Goal: Subscribe to service/newsletter

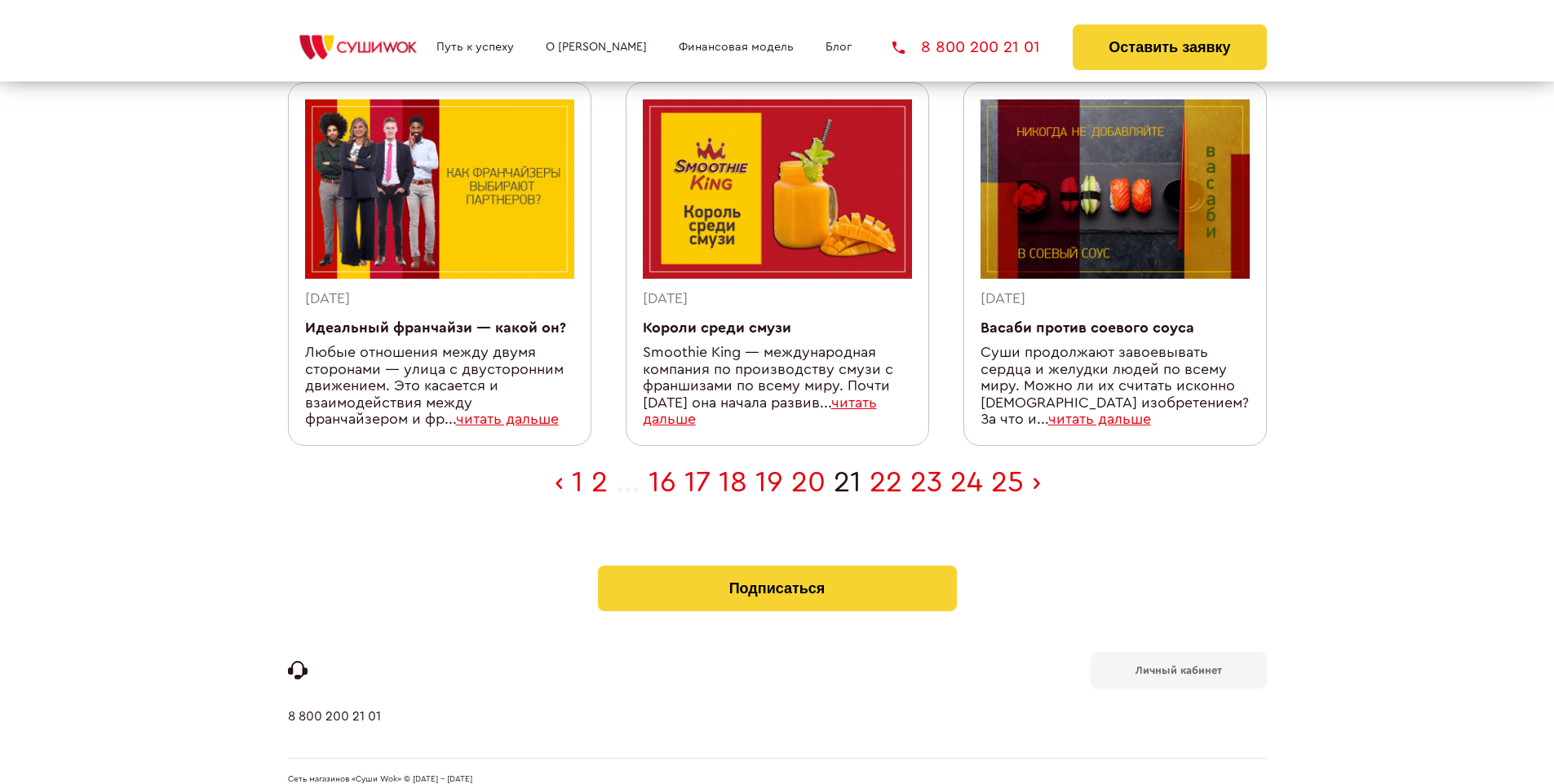
scroll to position [534, 0]
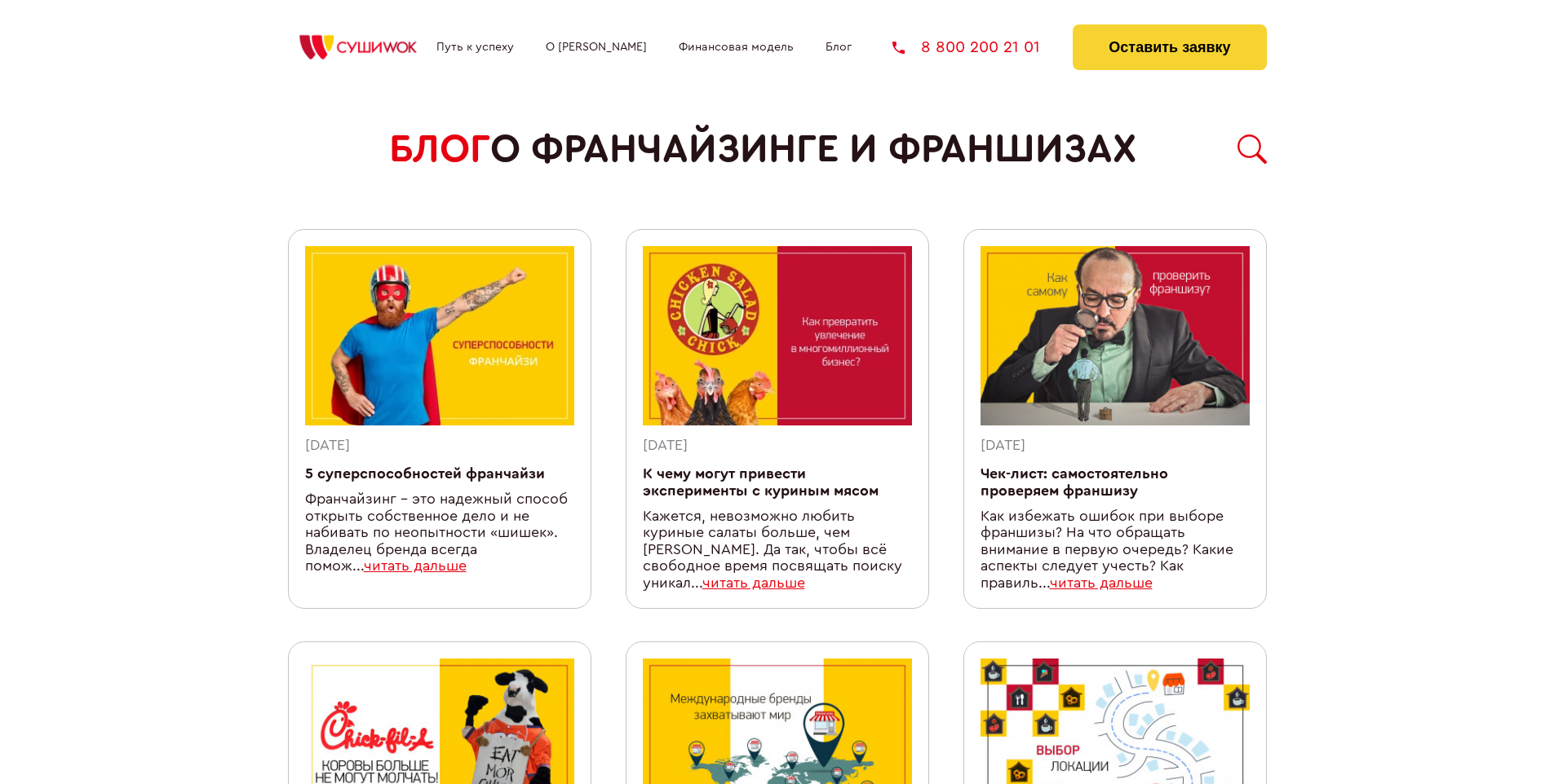
scroll to position [1418, 0]
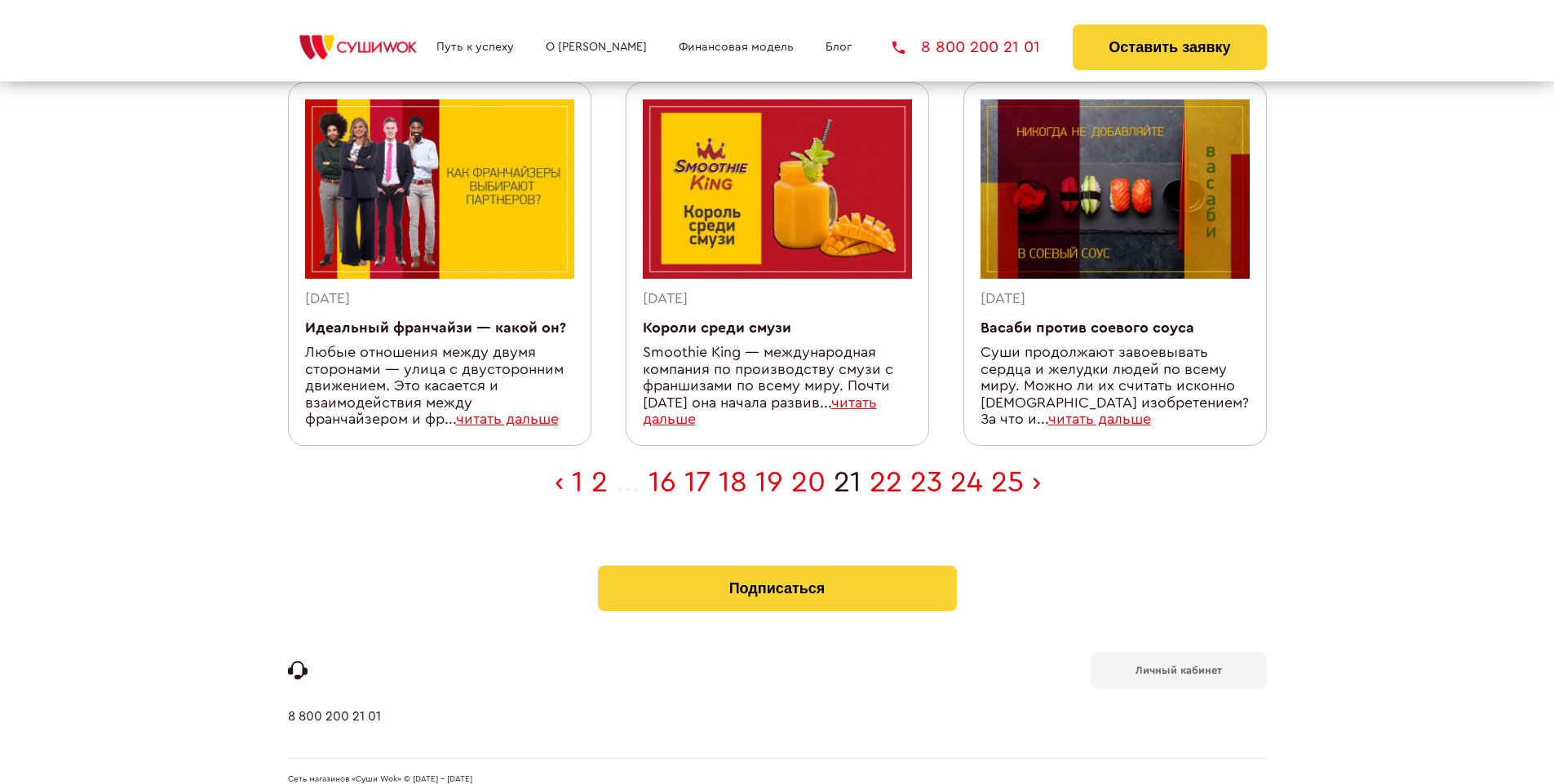
click at [1178, 666] on b "Личный кабинет" at bounding box center [1179, 670] width 87 height 11
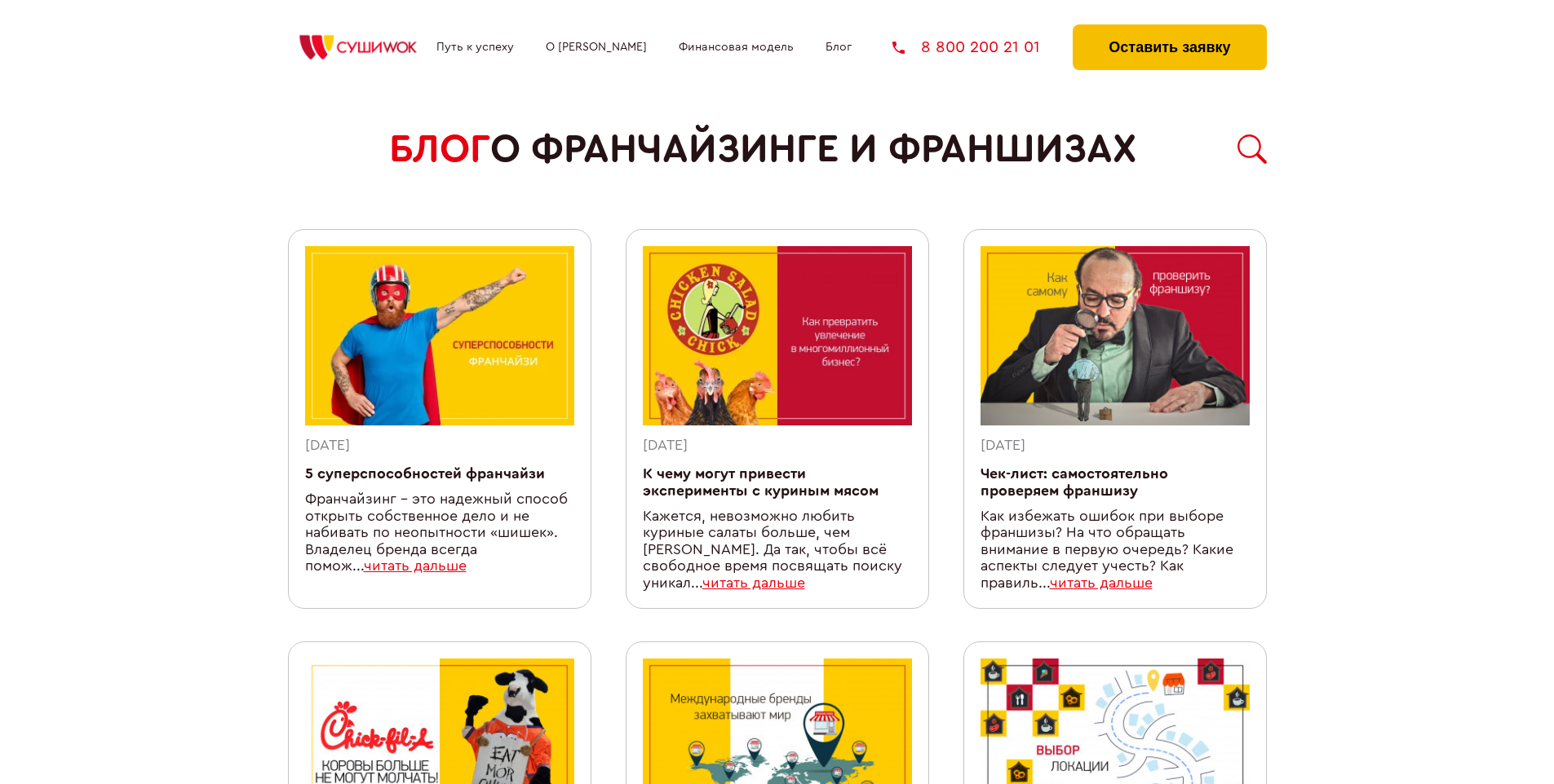
click at [1169, 29] on button "Оставить заявку" at bounding box center [1169, 47] width 194 height 46
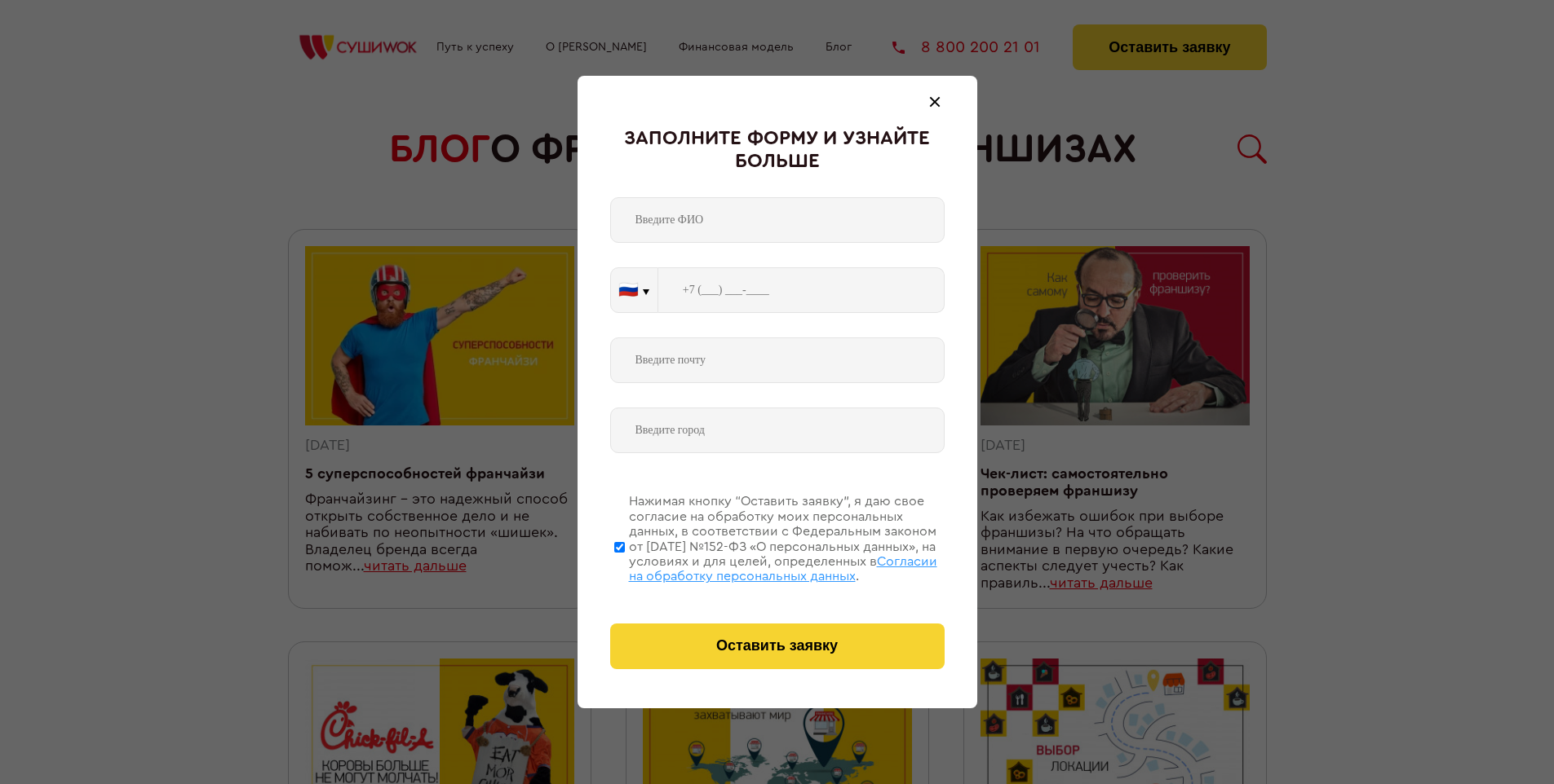
click at [756, 567] on span "Согласии на обработку персональных данных" at bounding box center [783, 569] width 308 height 28
click at [625, 567] on input "Нажимая кнопку “Оставить заявку”, я даю свое согласие на обработку моих персона…" at bounding box center [619, 547] width 11 height 131
checkbox input "false"
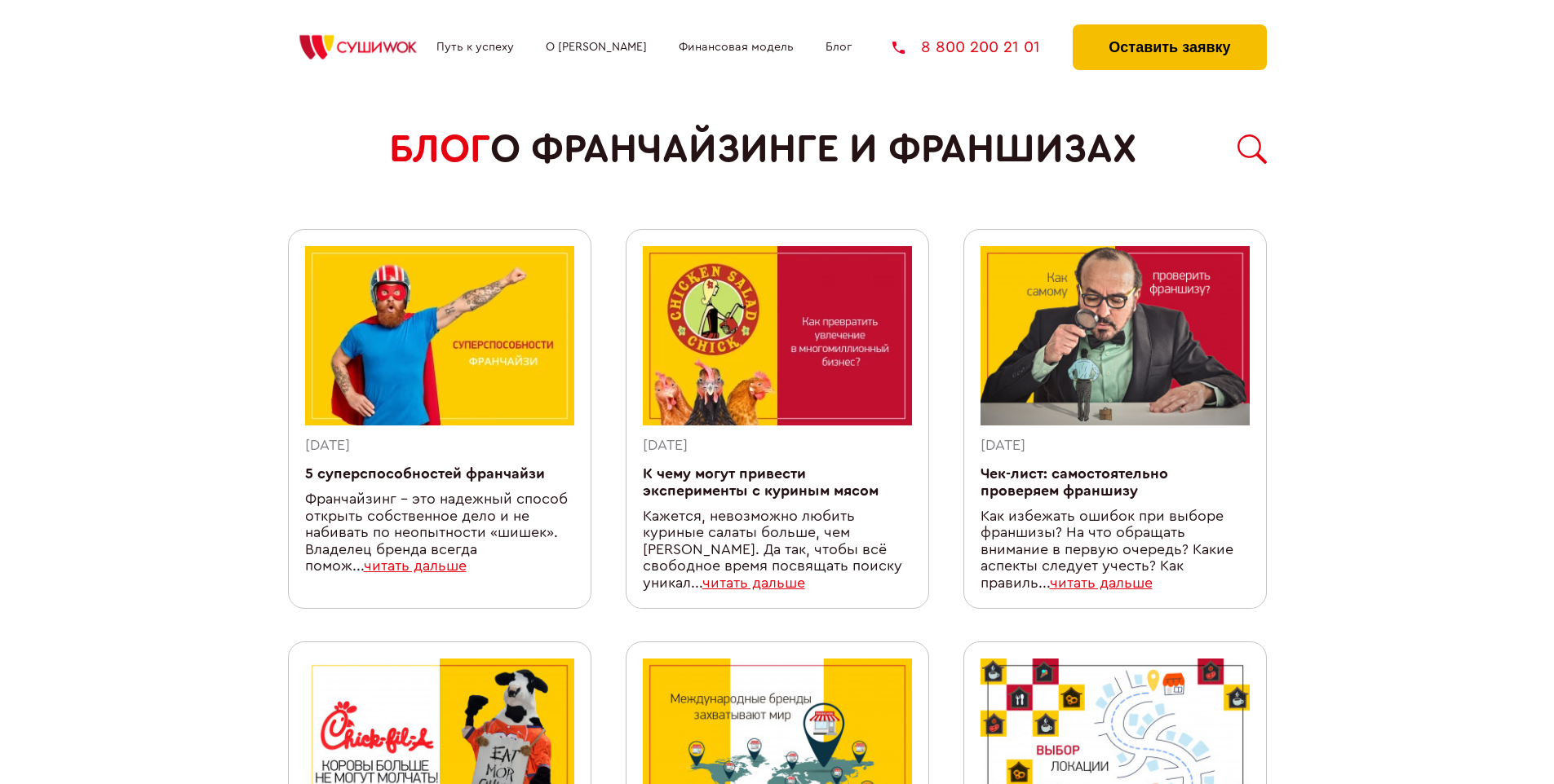
click at [1169, 29] on button "Оставить заявку" at bounding box center [1169, 47] width 194 height 46
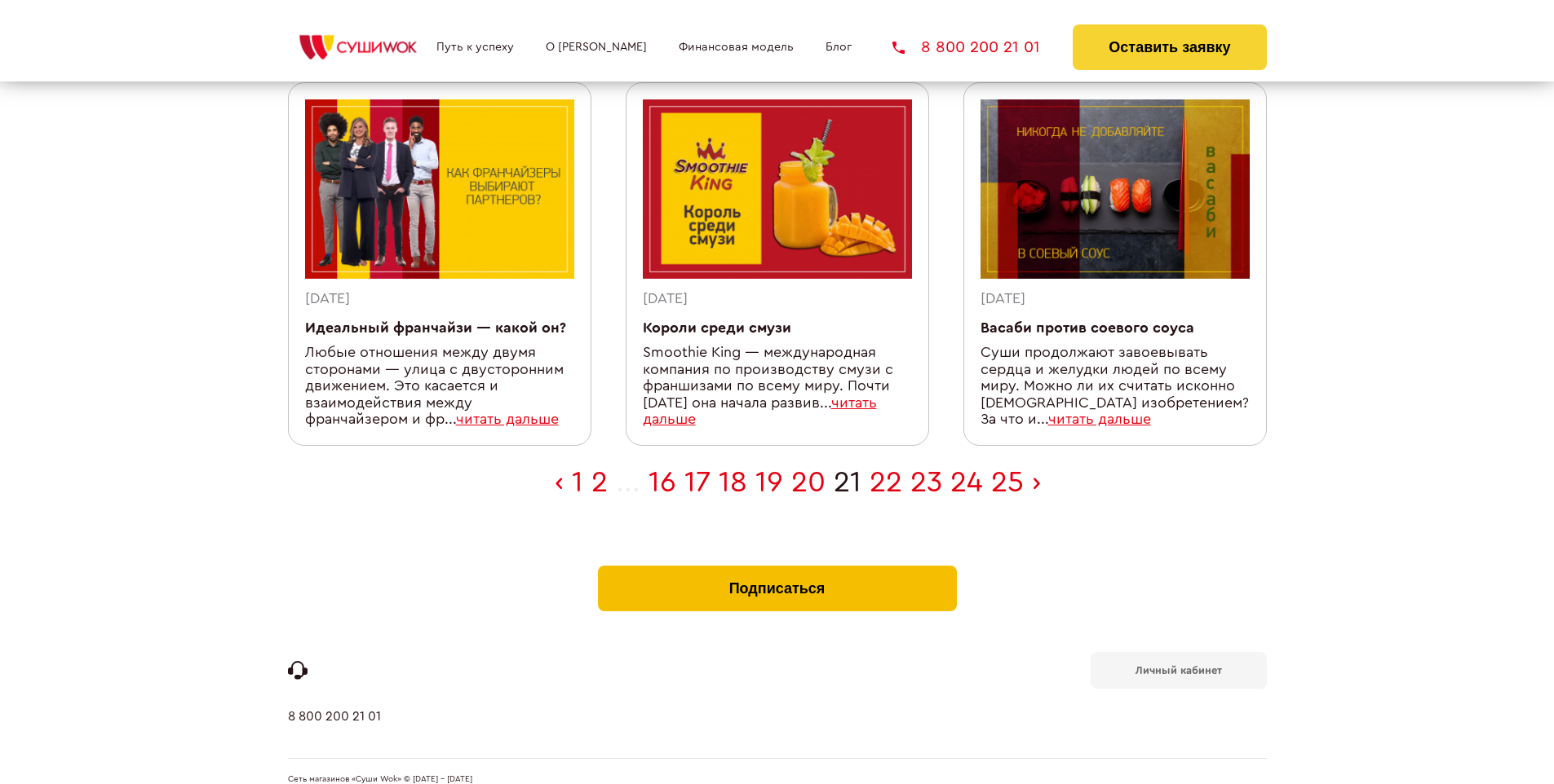
click at [776, 566] on button "Подписаться" at bounding box center [777, 589] width 359 height 46
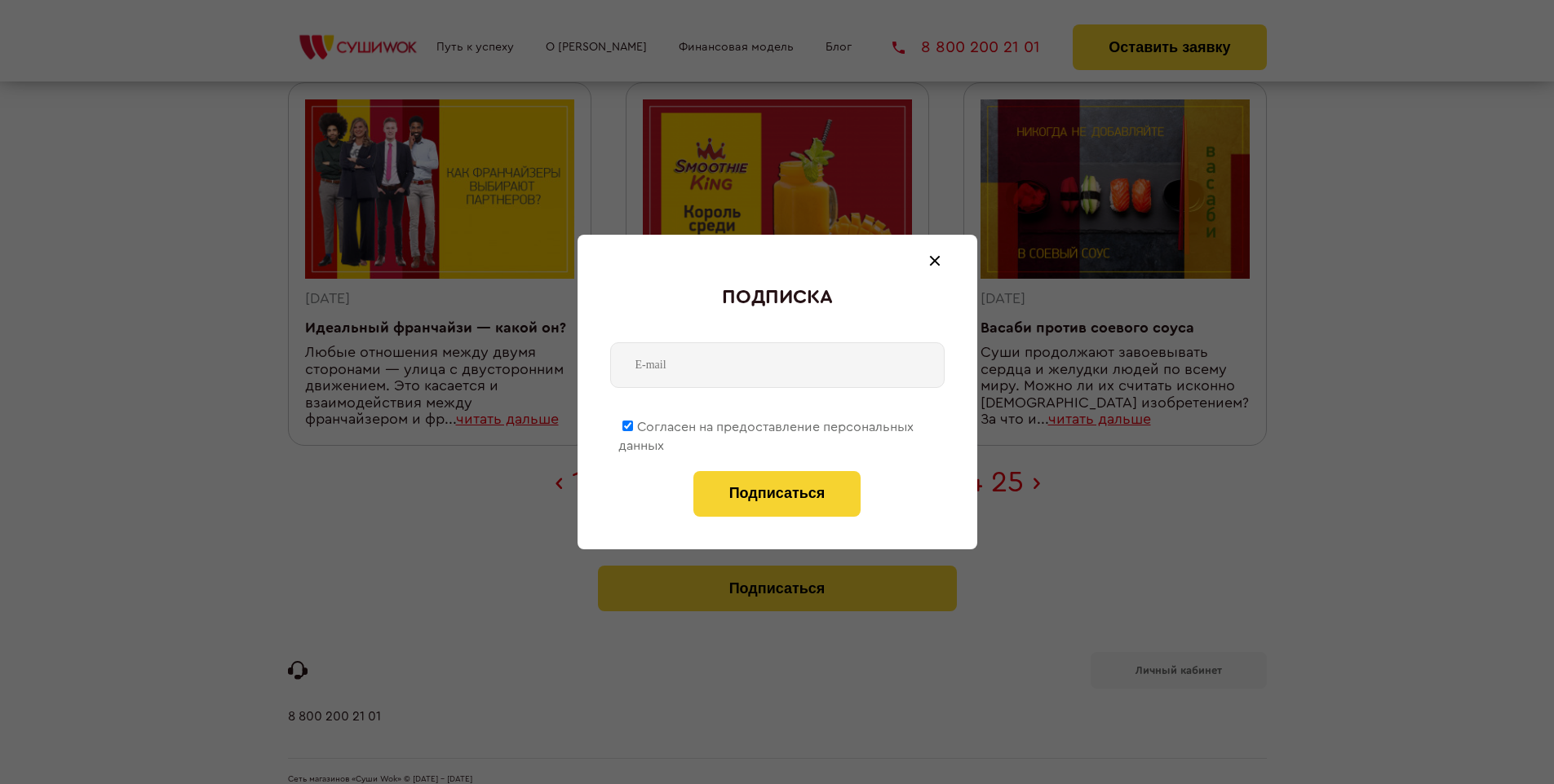
click at [766, 424] on span "Согласен на предоставление персональных данных" at bounding box center [766, 436] width 295 height 32
click at [633, 424] on input "Согласен на предоставление персональных данных" at bounding box center [627, 425] width 11 height 11
checkbox input "false"
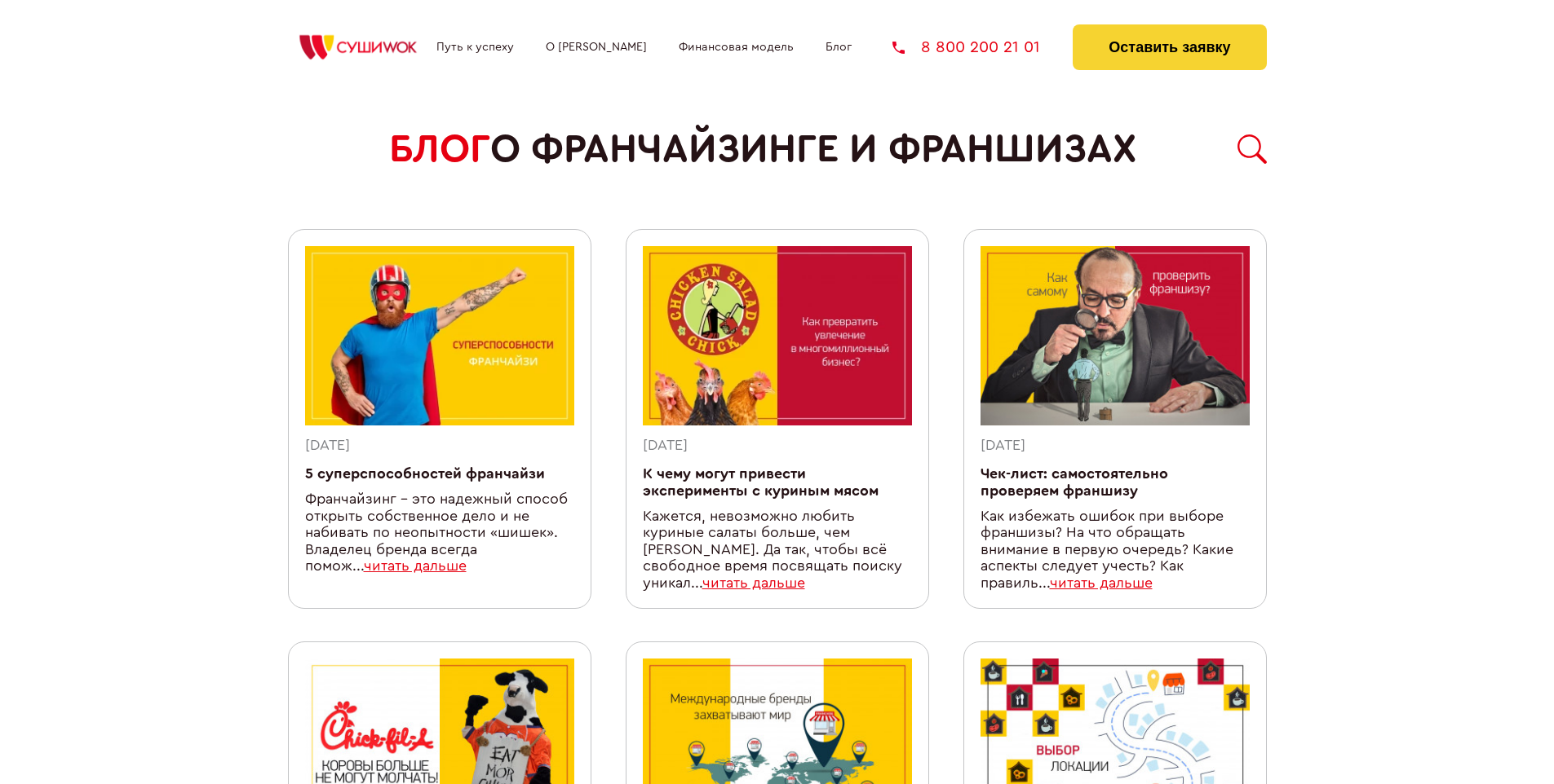
scroll to position [1418, 0]
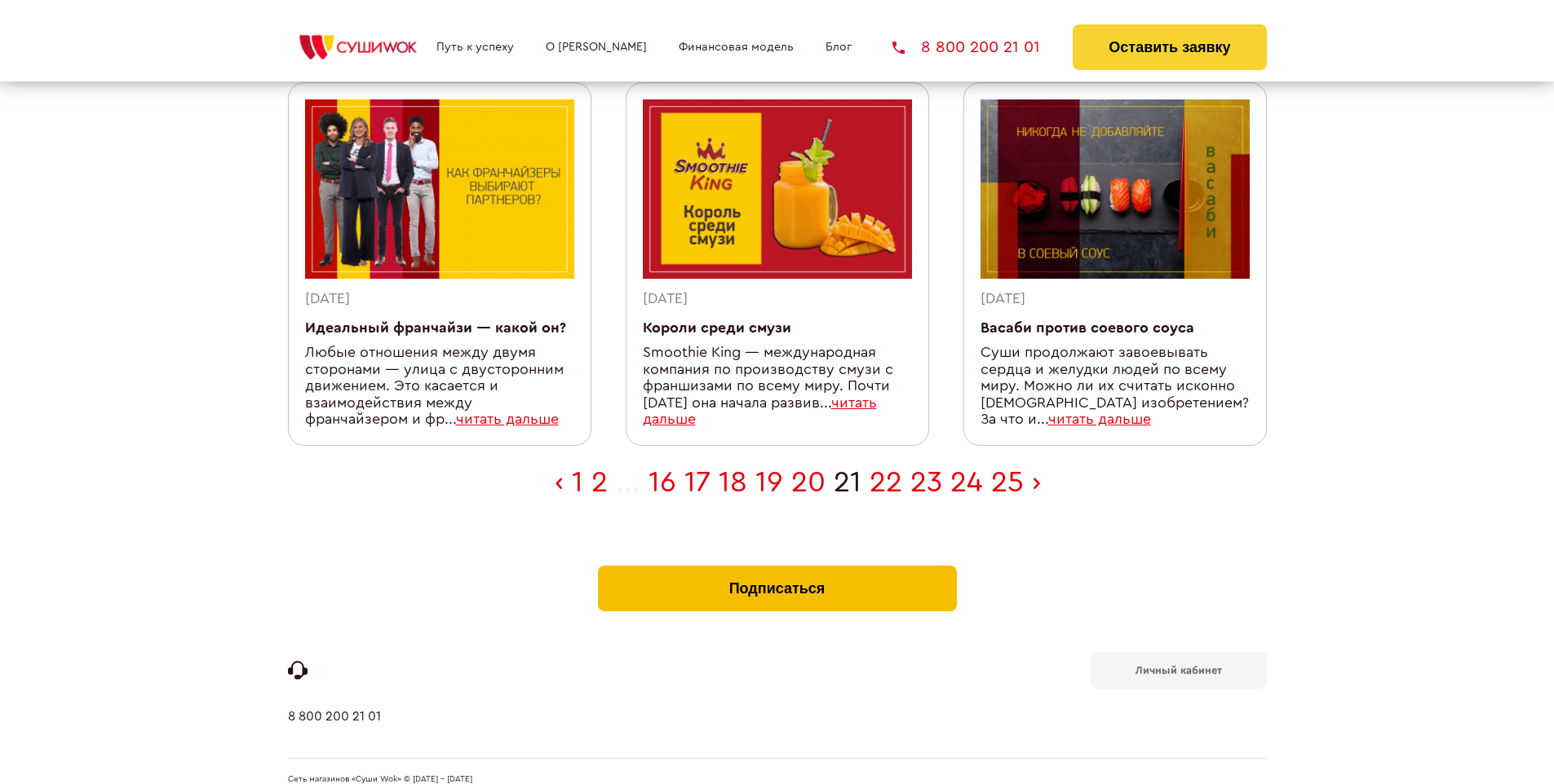
click at [776, 566] on button "Подписаться" at bounding box center [777, 589] width 359 height 46
